Goal: Task Accomplishment & Management: Use online tool/utility

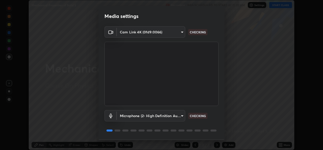
scroll to position [16, 0]
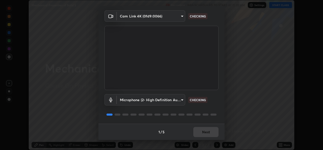
click at [204, 131] on div "1 / 5 Next" at bounding box center [161, 131] width 126 height 16
click at [201, 138] on div "1 / 5 Next" at bounding box center [161, 131] width 126 height 16
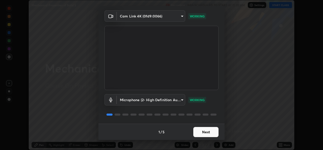
click at [203, 134] on button "Next" at bounding box center [205, 132] width 25 height 10
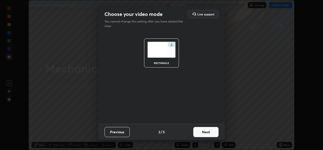
click at [203, 134] on button "Next" at bounding box center [205, 132] width 25 height 10
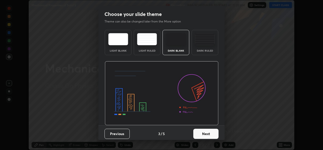
click at [203, 134] on button "Next" at bounding box center [205, 134] width 25 height 10
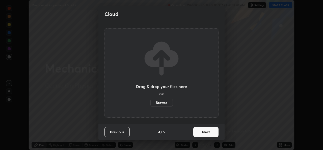
click at [211, 136] on button "Next" at bounding box center [205, 132] width 25 height 10
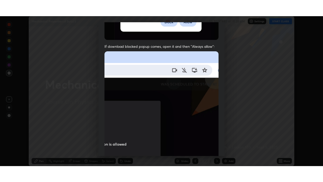
scroll to position [119, 0]
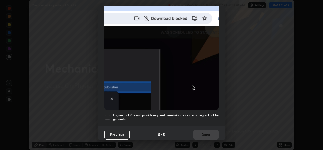
click at [122, 114] on h5 "I agree that if I don't provide required permissions, class recording will not …" at bounding box center [166, 117] width 106 height 8
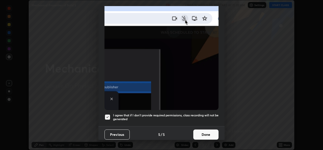
click at [203, 133] on button "Done" at bounding box center [205, 134] width 25 height 10
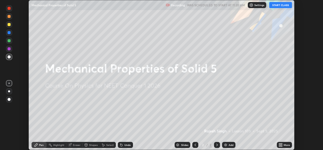
click at [280, 144] on icon at bounding box center [279, 143] width 1 height 1
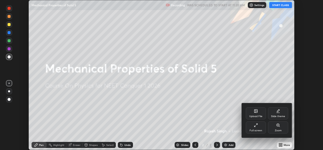
click at [256, 132] on div "Full screen" at bounding box center [256, 127] width 20 height 12
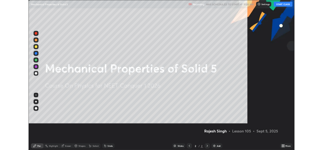
scroll to position [182, 323]
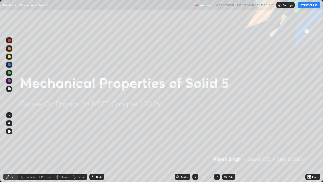
click at [307, 4] on button "START CLASS" at bounding box center [309, 5] width 23 height 6
click at [310, 149] on icon at bounding box center [310, 175] width 1 height 1
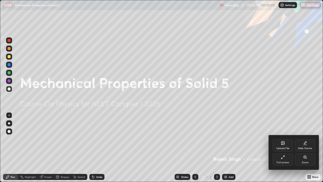
click at [285, 148] on div "Upload File" at bounding box center [283, 148] width 13 height 3
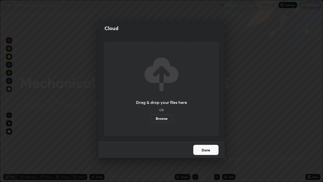
click at [165, 118] on label "Browse" at bounding box center [162, 118] width 22 height 8
click at [151, 118] on input "Browse" at bounding box center [151, 118] width 0 height 8
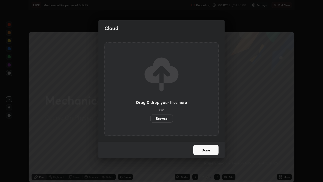
scroll to position [25102, 24929]
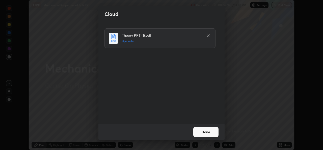
click at [202, 132] on button "Done" at bounding box center [205, 132] width 25 height 10
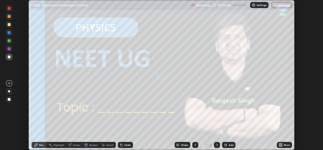
click at [217, 144] on icon at bounding box center [217, 145] width 4 height 4
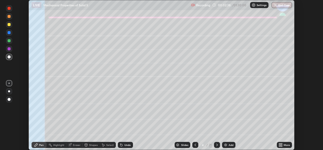
click at [279, 147] on div "More" at bounding box center [284, 145] width 15 height 6
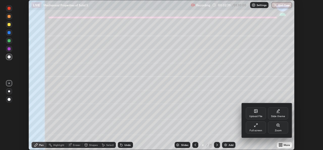
click at [259, 129] on div "Full screen" at bounding box center [256, 130] width 13 height 3
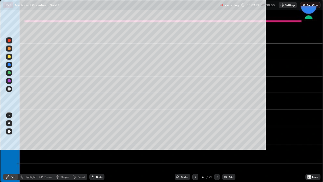
scroll to position [182, 323]
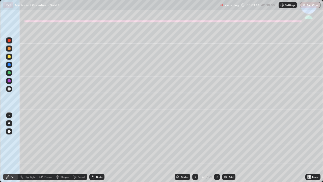
click at [10, 70] on div at bounding box center [9, 73] width 6 height 6
click at [9, 57] on div at bounding box center [9, 56] width 3 height 3
click at [7, 126] on div at bounding box center [9, 123] width 6 height 6
click at [64, 149] on div "Shapes" at bounding box center [62, 177] width 17 height 10
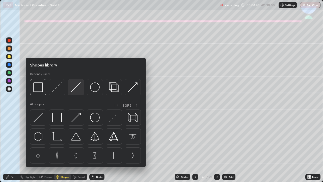
click at [76, 87] on img at bounding box center [76, 87] width 10 height 10
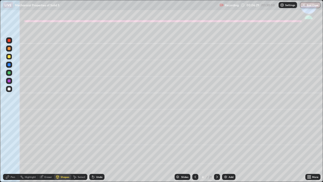
click at [11, 149] on div "Pen" at bounding box center [13, 177] width 5 height 3
click at [7, 89] on div at bounding box center [9, 89] width 6 height 6
click at [92, 149] on icon at bounding box center [93, 177] width 2 height 2
click at [93, 149] on icon at bounding box center [93, 177] width 2 height 2
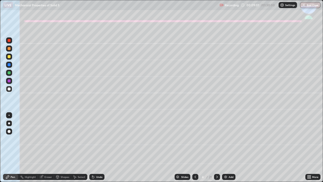
click at [92, 149] on icon at bounding box center [92, 176] width 1 height 1
click at [96, 149] on div "Undo" at bounding box center [99, 177] width 6 height 3
click at [95, 149] on div "Undo" at bounding box center [96, 177] width 15 height 6
click at [96, 149] on div "Undo" at bounding box center [99, 177] width 6 height 3
click at [98, 149] on div "Undo" at bounding box center [96, 177] width 15 height 6
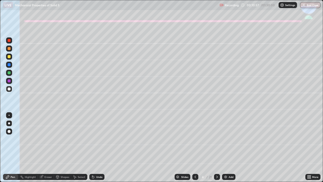
click at [9, 73] on div at bounding box center [9, 72] width 3 height 3
click at [8, 89] on div at bounding box center [9, 88] width 3 height 3
click at [10, 65] on div at bounding box center [9, 64] width 3 height 3
click at [100, 149] on div "Undo" at bounding box center [99, 177] width 6 height 3
click at [98, 149] on div "Undo" at bounding box center [96, 177] width 15 height 6
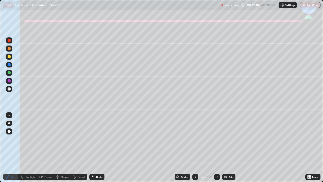
click at [101, 149] on div "Undo" at bounding box center [96, 177] width 15 height 6
click at [98, 149] on div "Undo" at bounding box center [96, 177] width 15 height 6
click at [10, 89] on div at bounding box center [9, 88] width 3 height 3
click at [9, 73] on div at bounding box center [9, 72] width 3 height 3
click at [8, 89] on div at bounding box center [9, 88] width 3 height 3
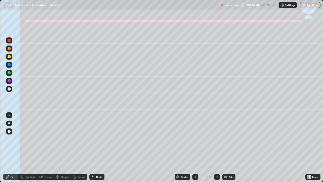
click at [12, 75] on div at bounding box center [9, 73] width 6 height 8
click at [8, 149] on icon at bounding box center [8, 177] width 4 height 4
click at [214, 149] on div at bounding box center [217, 177] width 6 height 6
click at [92, 149] on icon at bounding box center [92, 176] width 1 height 1
click at [92, 149] on icon at bounding box center [93, 177] width 4 height 4
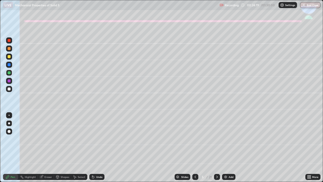
click at [310, 6] on button "End Class" at bounding box center [310, 5] width 20 height 6
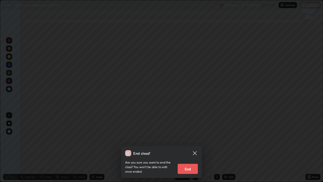
click at [195, 149] on button "End" at bounding box center [188, 169] width 20 height 10
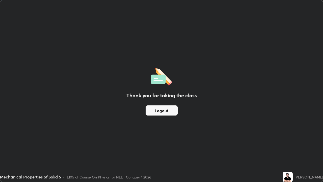
click at [162, 104] on div "Thank you for taking the class Logout" at bounding box center [161, 90] width 323 height 181
click at [157, 108] on button "Logout" at bounding box center [162, 110] width 32 height 10
click at [314, 6] on button "End Class" at bounding box center [310, 5] width 20 height 6
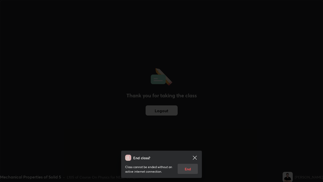
click at [189, 149] on div "Class cannot be ended without an active internet connection. End" at bounding box center [161, 167] width 73 height 13
click at [188, 149] on div "Class cannot be ended without an active internet connection. End" at bounding box center [161, 167] width 73 height 13
click at [194, 149] on icon at bounding box center [195, 158] width 6 height 6
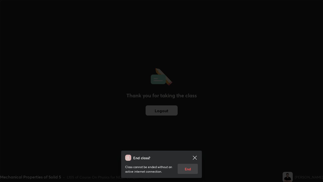
click at [194, 149] on div at bounding box center [161, 91] width 323 height 182
